Goal: Information Seeking & Learning: Learn about a topic

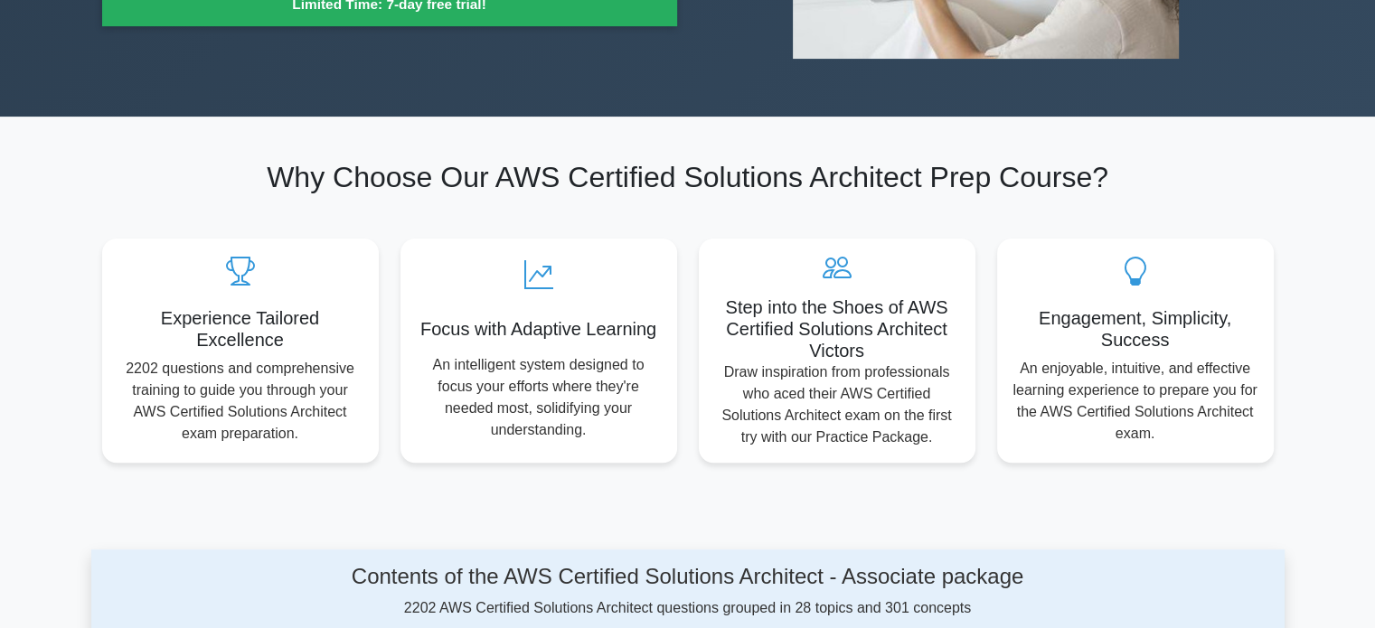
scroll to position [904, 0]
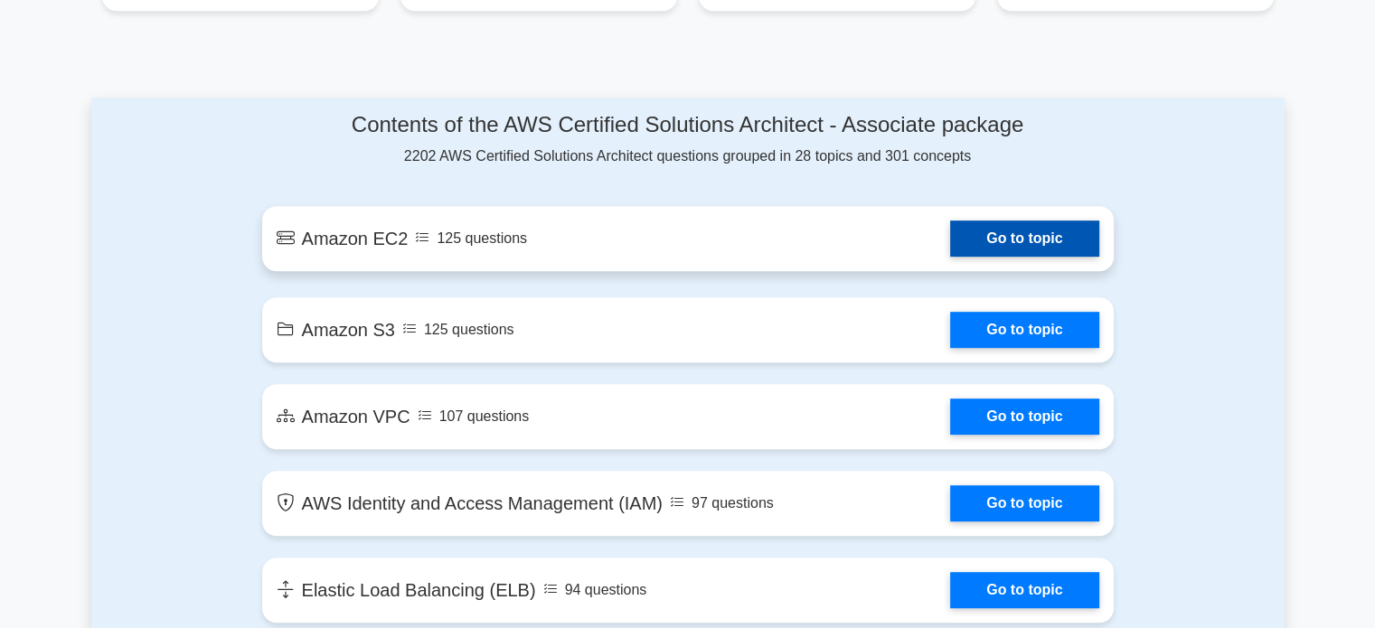
click at [950, 255] on link "Go to topic" at bounding box center [1024, 239] width 148 height 36
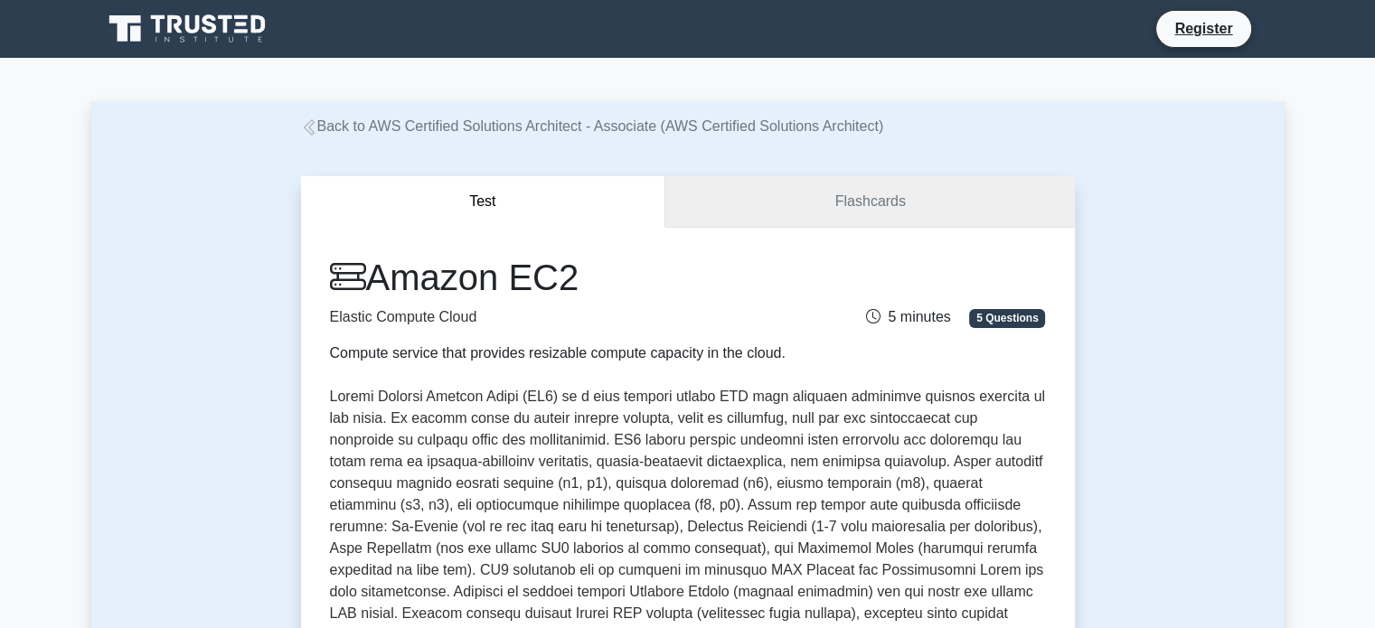
click at [782, 194] on link "Flashcards" at bounding box center [869, 202] width 409 height 52
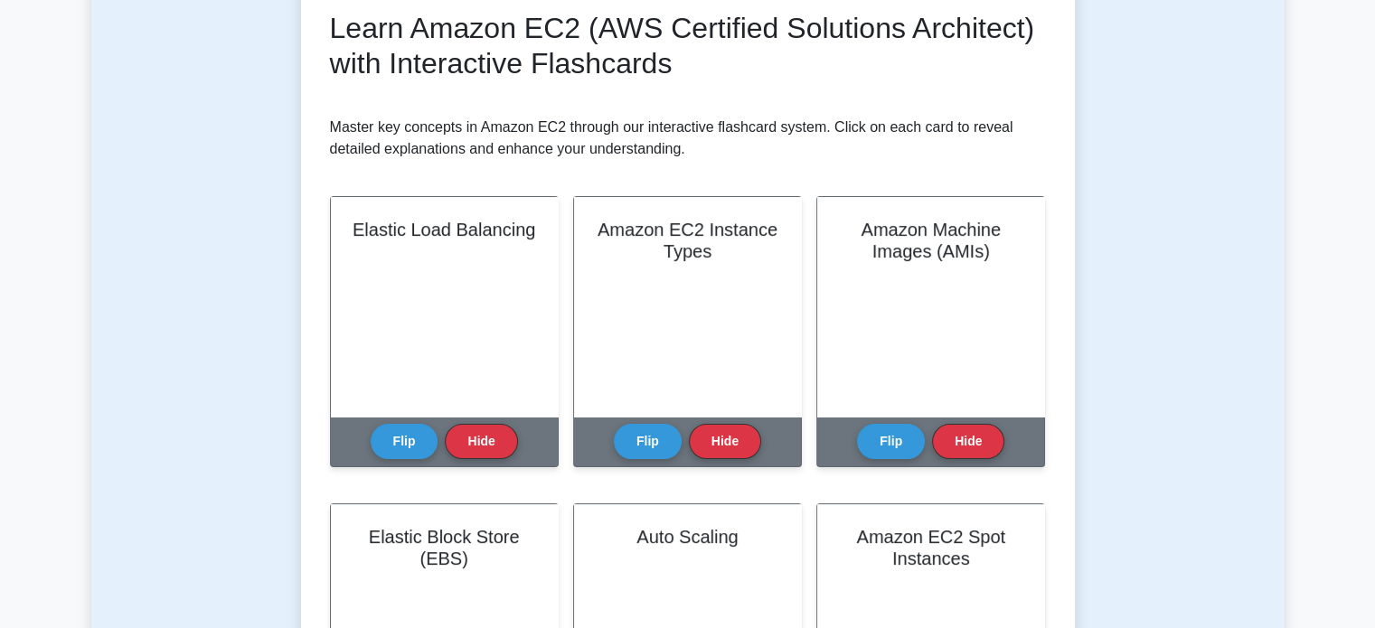
scroll to position [271, 0]
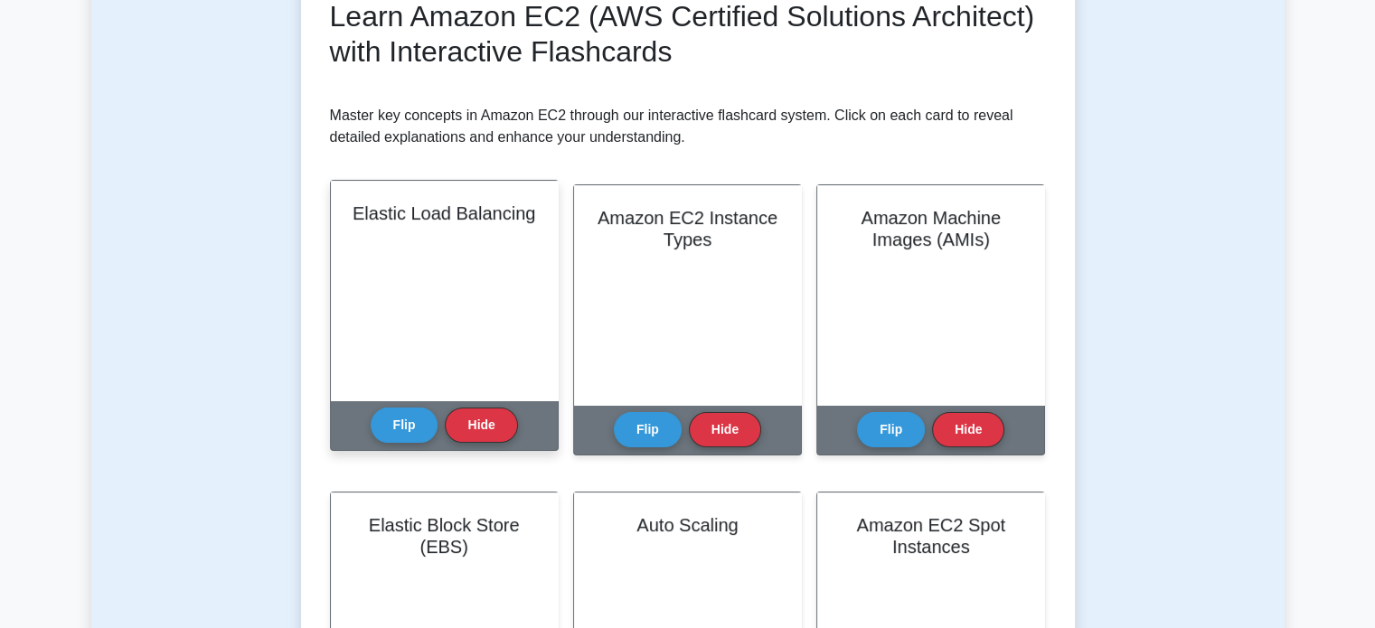
click at [499, 292] on div "Elastic Load Balancing" at bounding box center [444, 291] width 227 height 220
click at [401, 434] on button "Flip" at bounding box center [405, 424] width 68 height 35
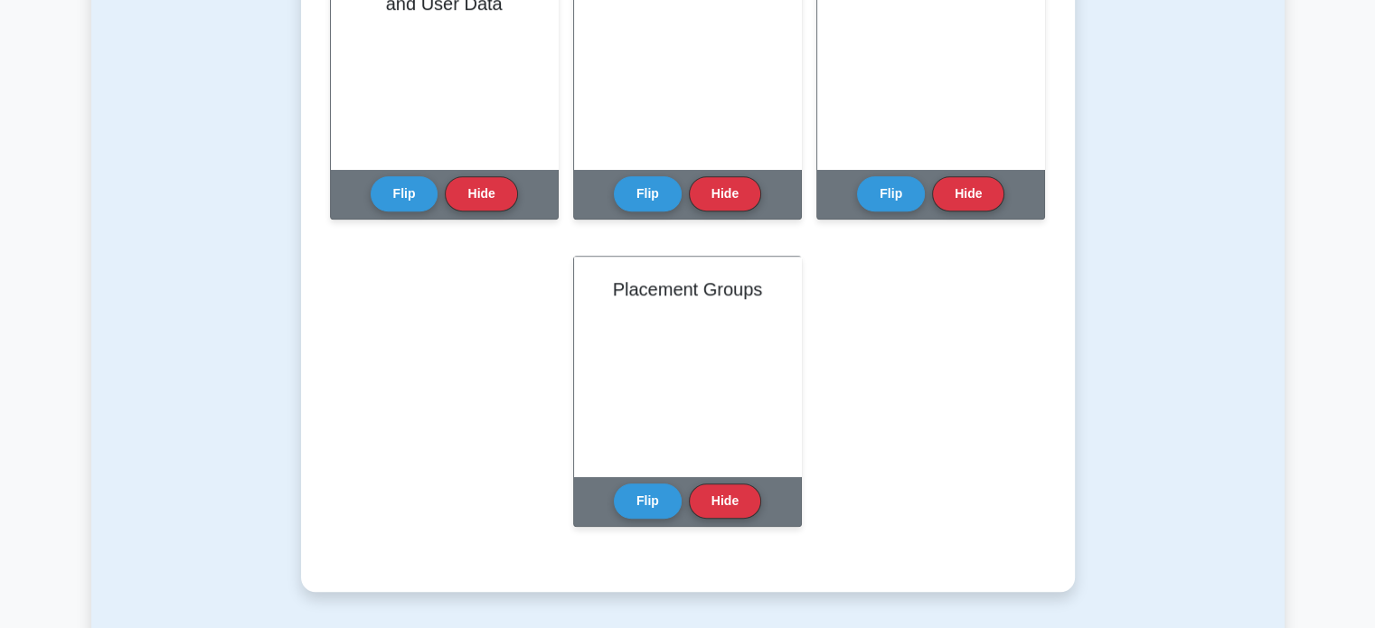
scroll to position [814, 0]
